Goal: Transaction & Acquisition: Register for event/course

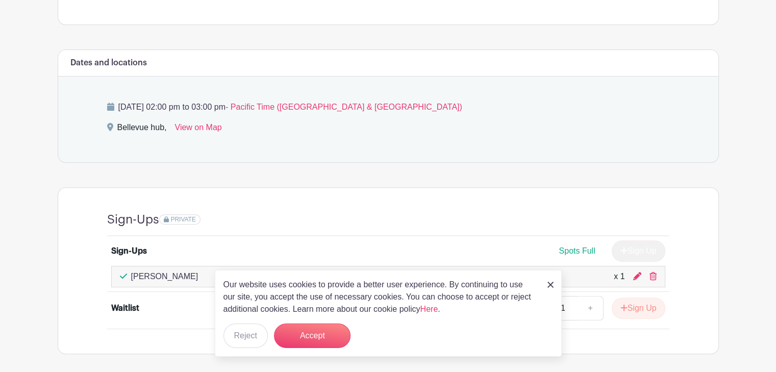
scroll to position [397, 0]
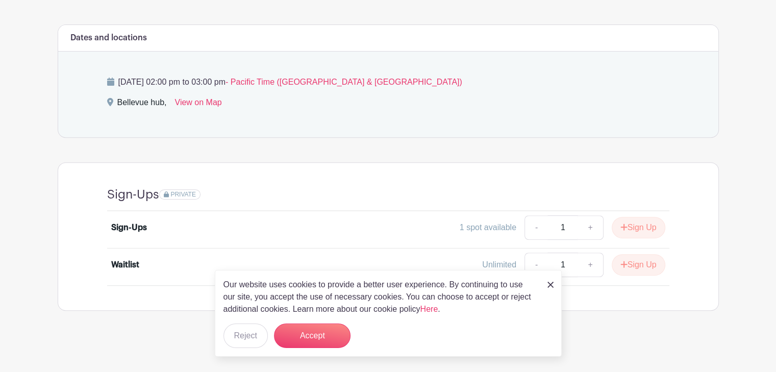
scroll to position [379, 0]
click at [547, 286] on div "Our website uses cookies to provide a better user experience. By continuing to …" at bounding box center [388, 313] width 347 height 87
click at [250, 337] on button "Reject" at bounding box center [246, 336] width 44 height 25
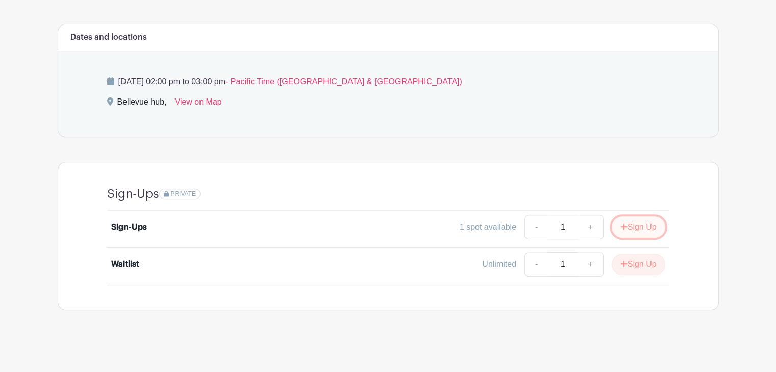
click at [636, 224] on button "Sign Up" at bounding box center [639, 226] width 54 height 21
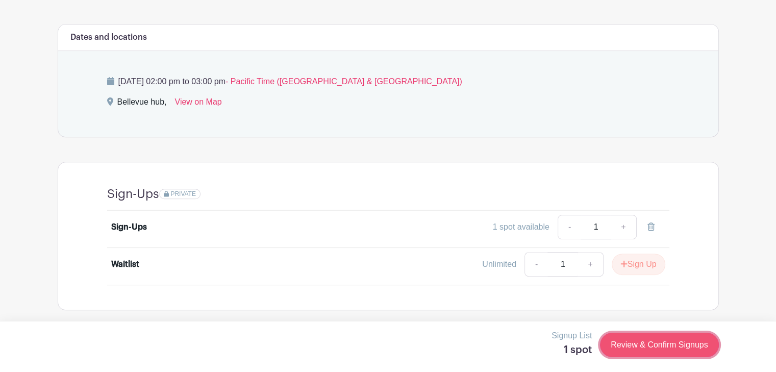
click at [648, 348] on link "Review & Confirm Signups" at bounding box center [659, 345] width 118 height 25
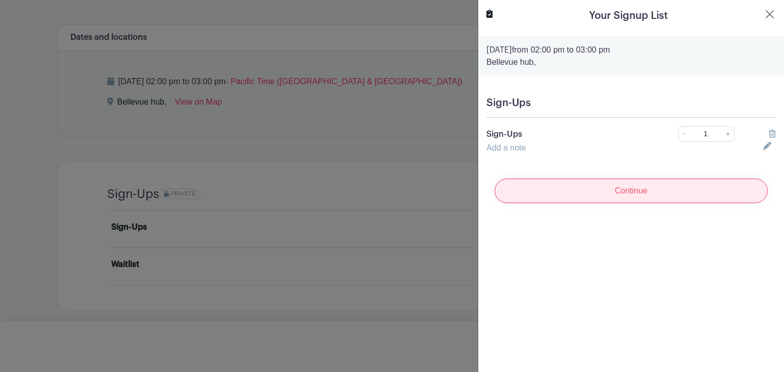
click at [595, 191] on input "Continue" at bounding box center [631, 191] width 273 height 25
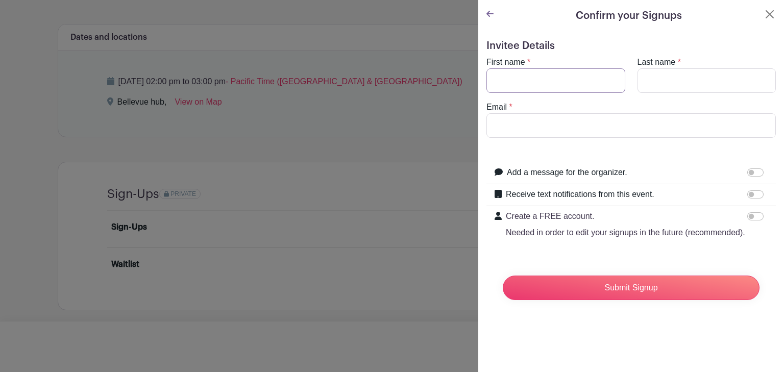
click at [568, 79] on input "First name" at bounding box center [555, 80] width 139 height 25
type input "l"
type input "[PERSON_NAME]"
type input "Le"
click at [566, 124] on input "Email" at bounding box center [630, 125] width 289 height 25
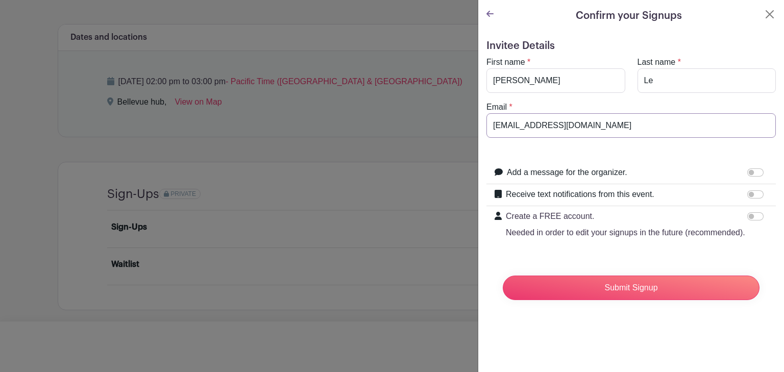
type input "[EMAIL_ADDRESS][DOMAIN_NAME]"
click at [748, 192] on input "Receive text notifications from this event." at bounding box center [755, 194] width 16 height 8
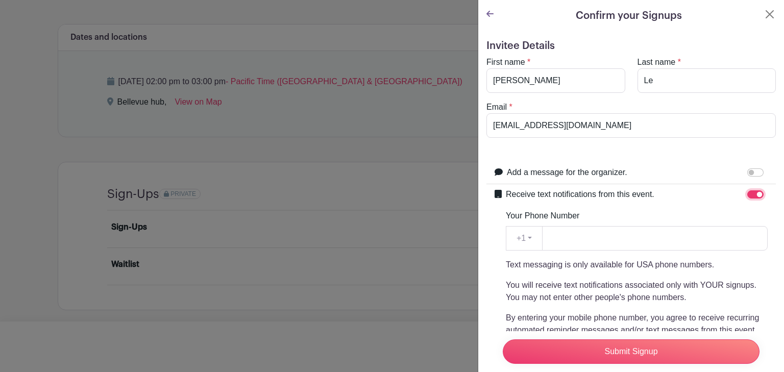
click at [750, 193] on input "Receive text notifications from this event." at bounding box center [755, 194] width 16 height 8
checkbox input "false"
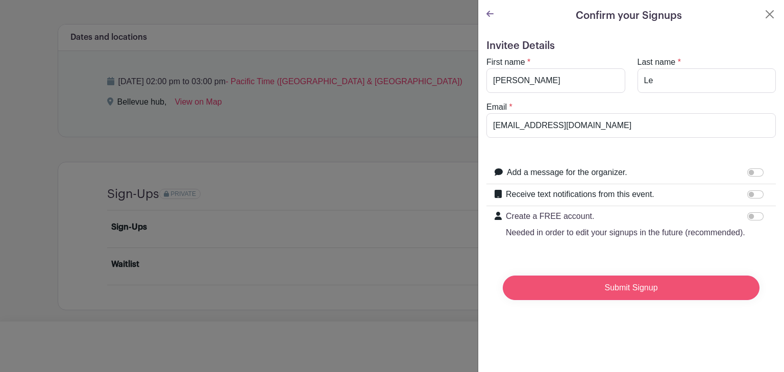
click at [631, 299] on input "Submit Signup" at bounding box center [631, 288] width 257 height 25
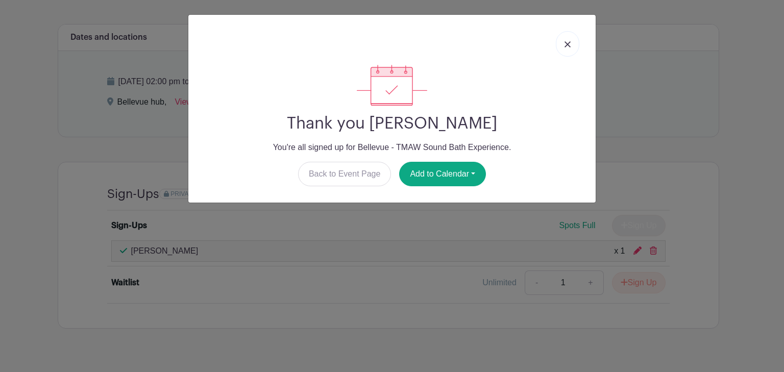
click at [571, 48] on link at bounding box center [567, 44] width 23 height 26
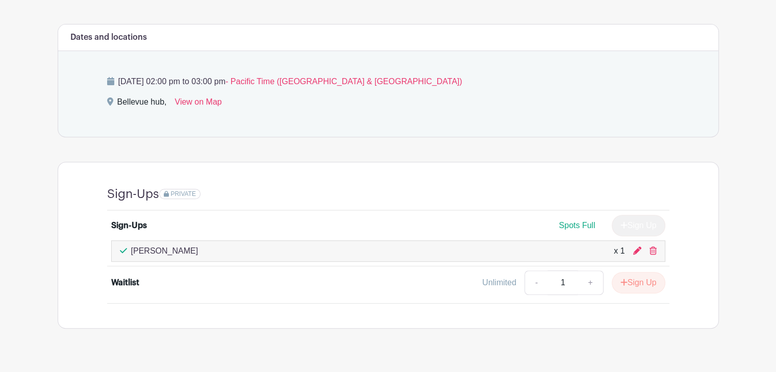
scroll to position [175, 0]
